Goal: Task Accomplishment & Management: Complete application form

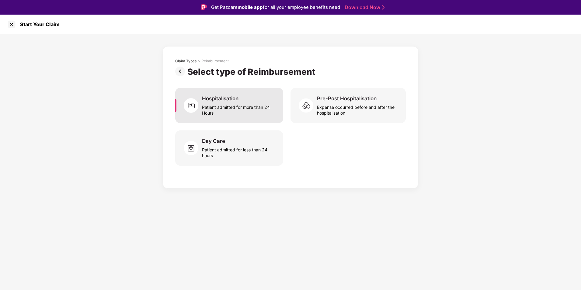
click at [203, 119] on div "Hospitalisation Patient admitted for more than 24 Hours" at bounding box center [229, 105] width 108 height 35
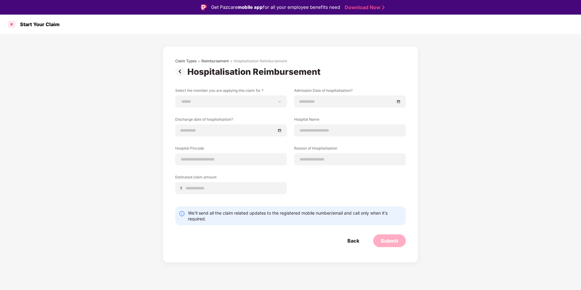
click at [13, 24] on div at bounding box center [12, 24] width 10 height 10
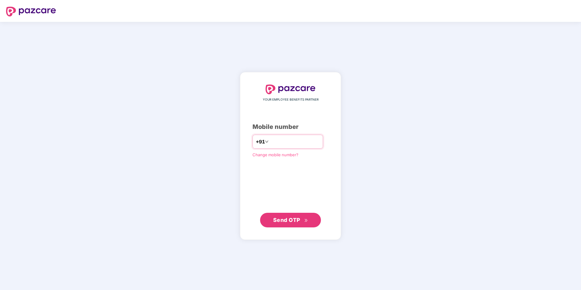
click at [273, 141] on input "number" at bounding box center [295, 142] width 50 height 10
type input "**********"
drag, startPoint x: 263, startPoint y: 142, endPoint x: 305, endPoint y: 142, distance: 41.7
click at [305, 142] on input "**********" at bounding box center [295, 142] width 50 height 10
type input "**********"
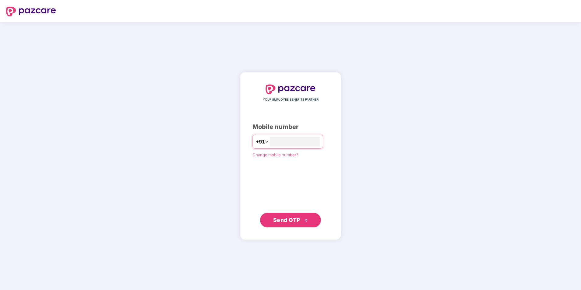
click at [290, 216] on span "Send OTP" at bounding box center [290, 220] width 35 height 9
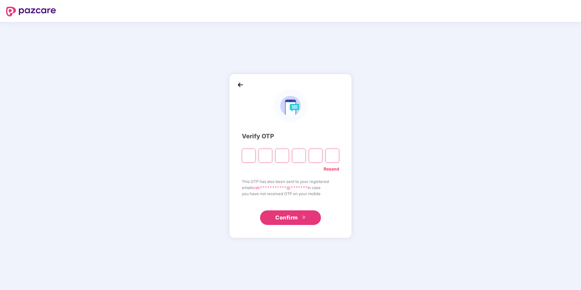
type input "*"
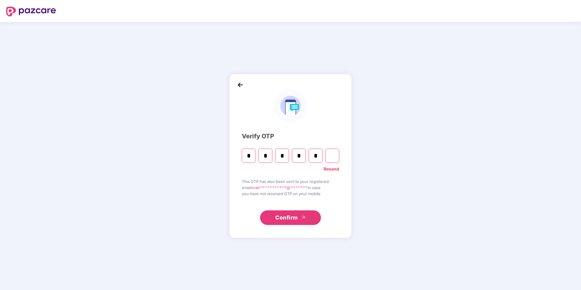
type input "*"
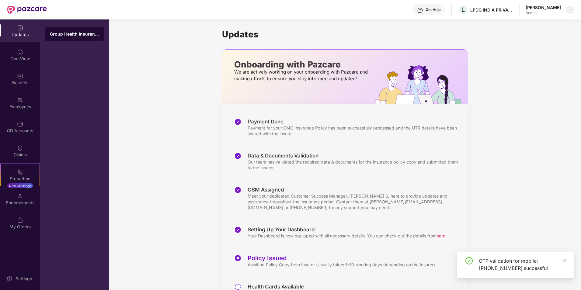
click at [570, 10] on img at bounding box center [570, 9] width 5 height 5
click at [523, 26] on div "Switch to User view" at bounding box center [541, 24] width 79 height 12
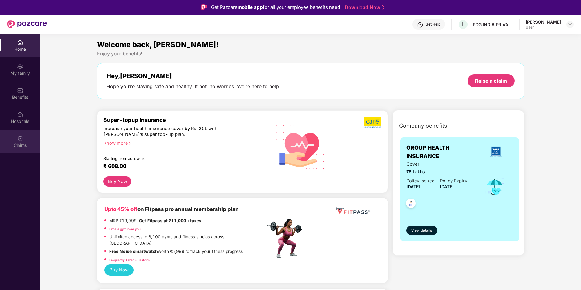
click at [21, 139] on img at bounding box center [20, 139] width 6 height 6
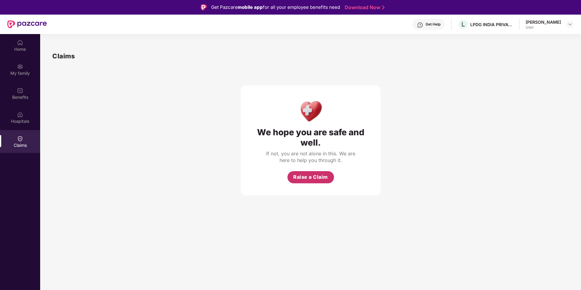
click at [305, 171] on button "Raise a Claim" at bounding box center [311, 177] width 47 height 12
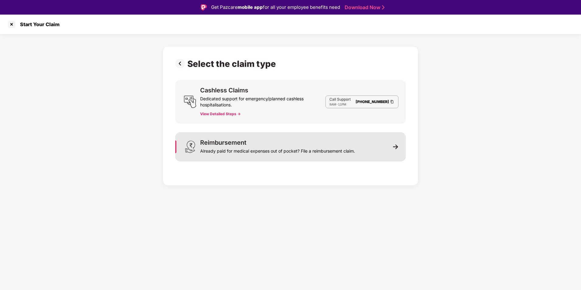
click at [248, 149] on div "Already paid for medical expenses out of pocket? File a reimbursement claim." at bounding box center [277, 150] width 155 height 9
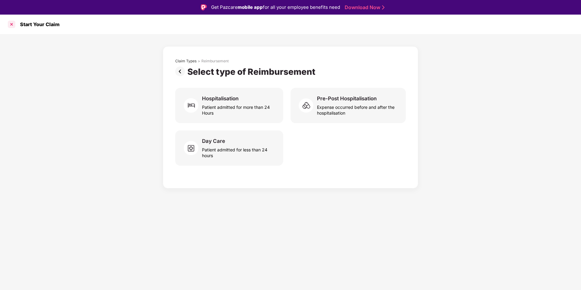
click at [9, 23] on div at bounding box center [12, 24] width 10 height 10
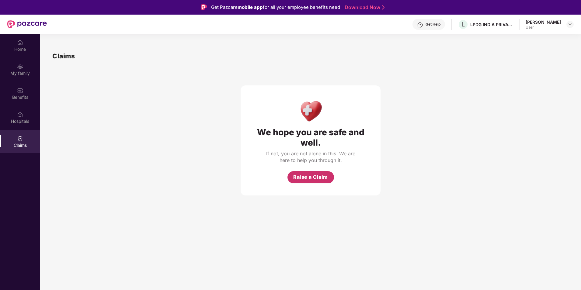
click at [309, 177] on span "Raise a Claim" at bounding box center [310, 177] width 35 height 8
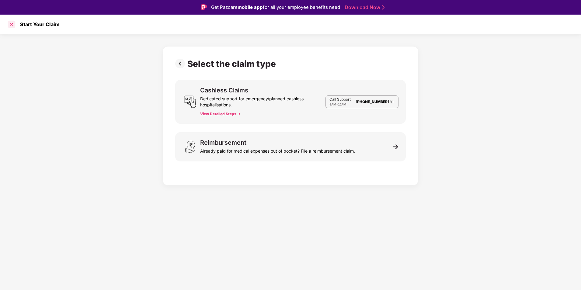
click at [14, 25] on div at bounding box center [12, 24] width 10 height 10
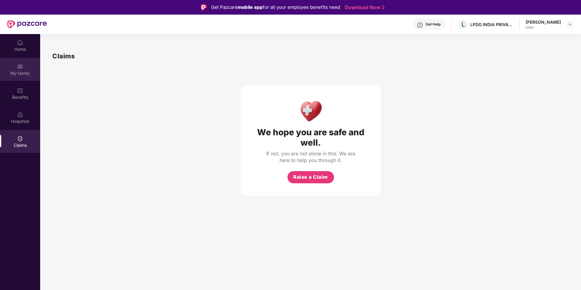
click at [21, 70] on div "My family" at bounding box center [20, 73] width 40 height 6
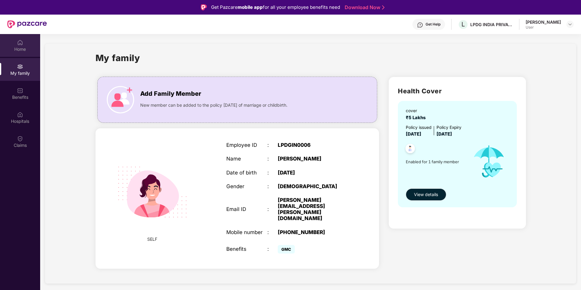
click at [23, 51] on div "Home" at bounding box center [20, 49] width 40 height 6
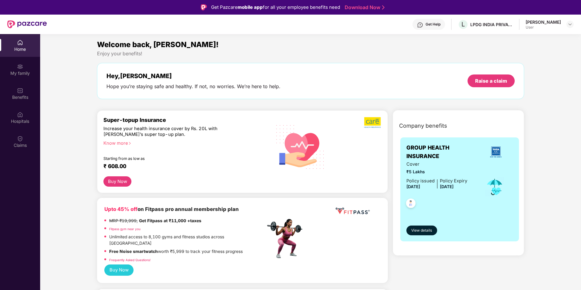
click at [120, 181] on button "Buy Now" at bounding box center [117, 181] width 28 height 11
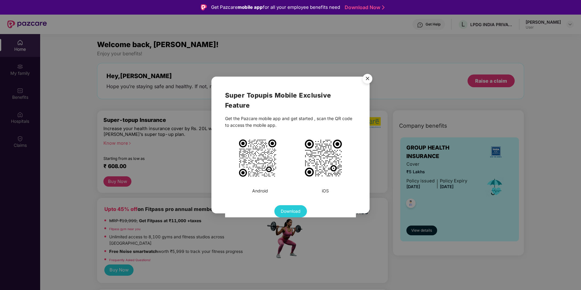
scroll to position [34, 0]
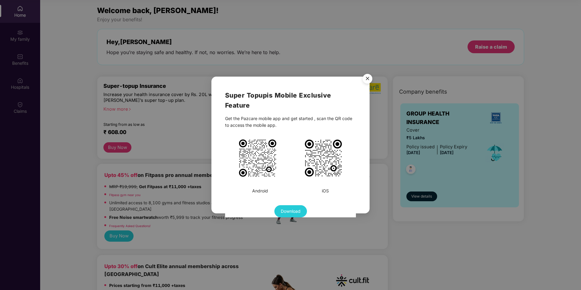
click at [367, 78] on img "Close" at bounding box center [367, 79] width 17 height 17
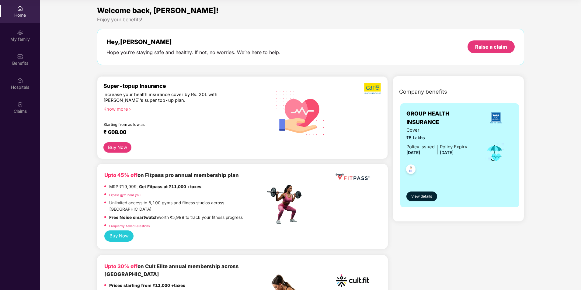
click at [115, 145] on button "Buy Now" at bounding box center [117, 147] width 28 height 11
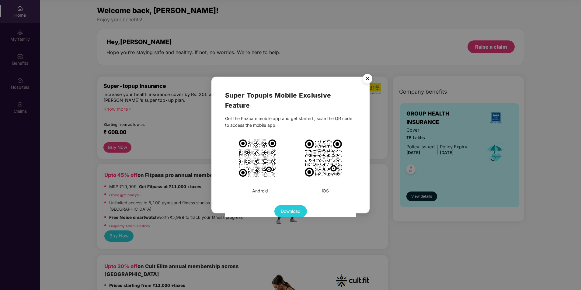
click at [368, 77] on img "Close" at bounding box center [367, 79] width 17 height 17
